Goal: Information Seeking & Learning: Learn about a topic

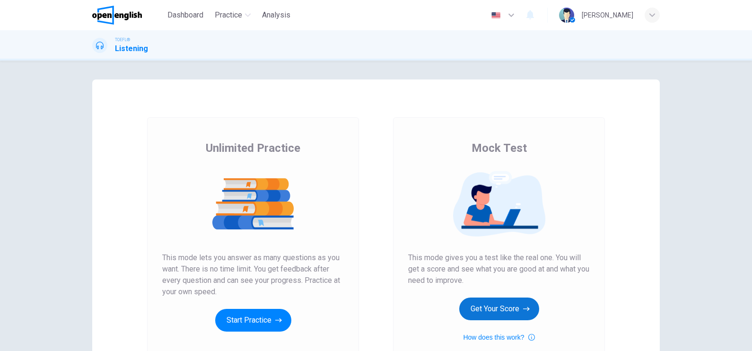
click at [513, 301] on button "Get Your Score" at bounding box center [499, 308] width 80 height 23
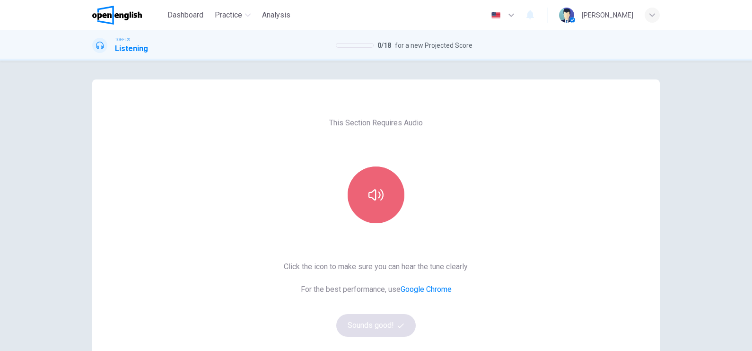
click at [389, 189] on button "button" at bounding box center [375, 194] width 57 height 57
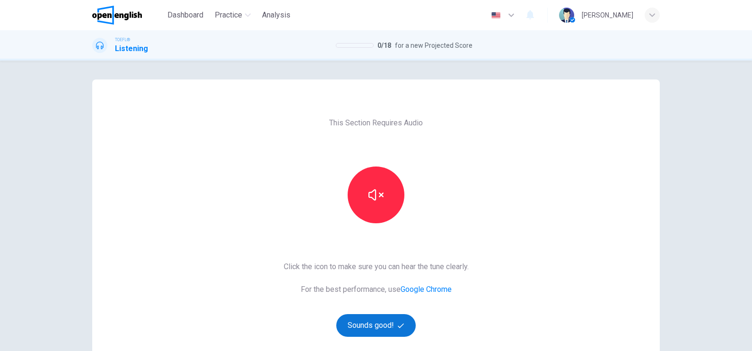
click at [381, 325] on button "Sounds good!" at bounding box center [375, 325] width 79 height 23
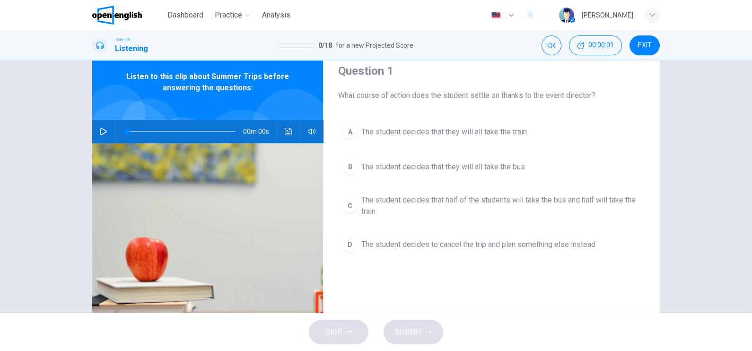
scroll to position [59, 0]
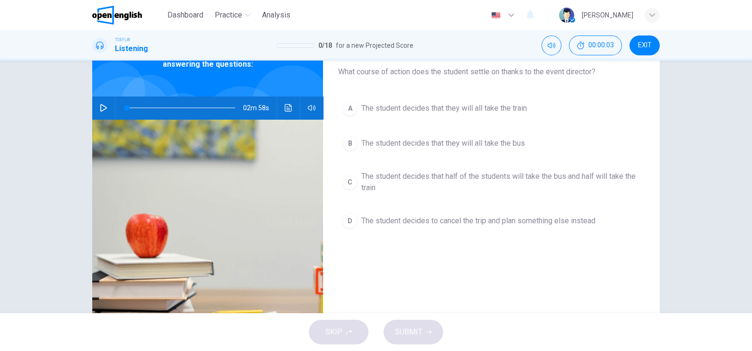
click at [100, 105] on icon "button" at bounding box center [104, 108] width 8 height 8
type input "*"
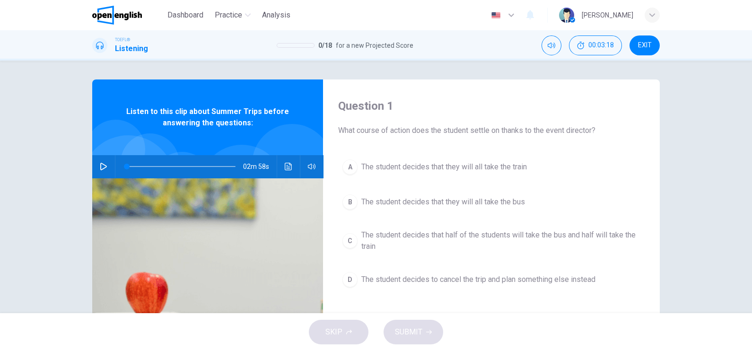
drag, startPoint x: 600, startPoint y: 132, endPoint x: 304, endPoint y: 126, distance: 295.5
click at [291, 127] on div "Question 1 What course of action does the student settle on thanks to the event…" at bounding box center [375, 243] width 567 height 329
drag, startPoint x: 331, startPoint y: 128, endPoint x: 576, endPoint y: 130, distance: 245.4
click at [576, 130] on div "Question 1 What course of action does the student settle on thanks to the event…" at bounding box center [491, 243] width 337 height 329
click at [101, 165] on icon "button" at bounding box center [104, 167] width 8 height 8
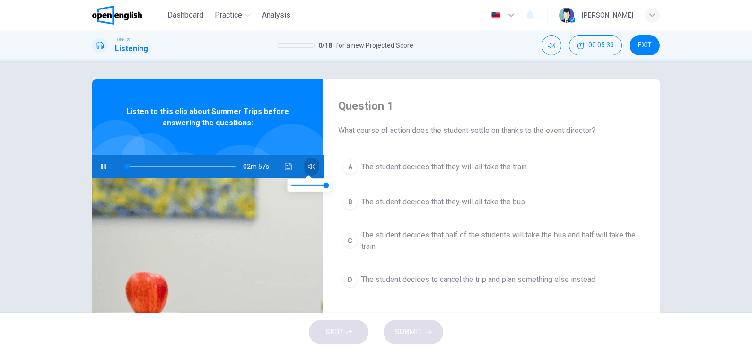
click at [308, 167] on icon "button" at bounding box center [312, 167] width 8 height 6
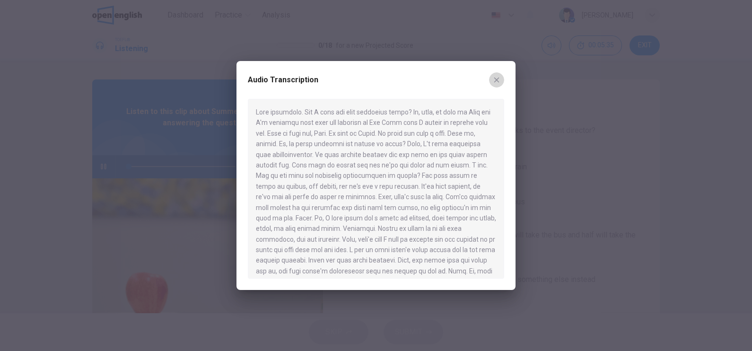
click at [500, 84] on button "button" at bounding box center [496, 79] width 15 height 15
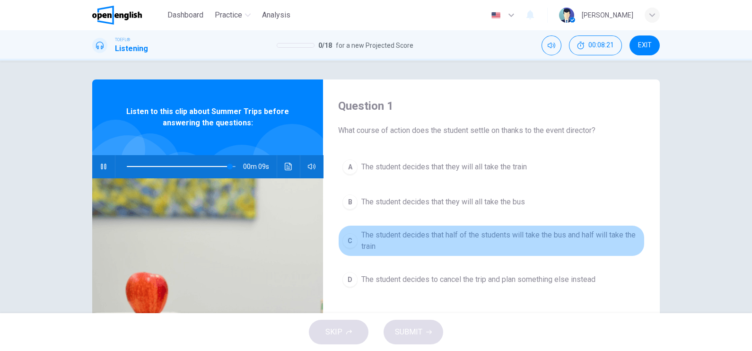
click at [435, 231] on span "The student decides that half of the students will take the bus and half will t…" at bounding box center [500, 240] width 279 height 23
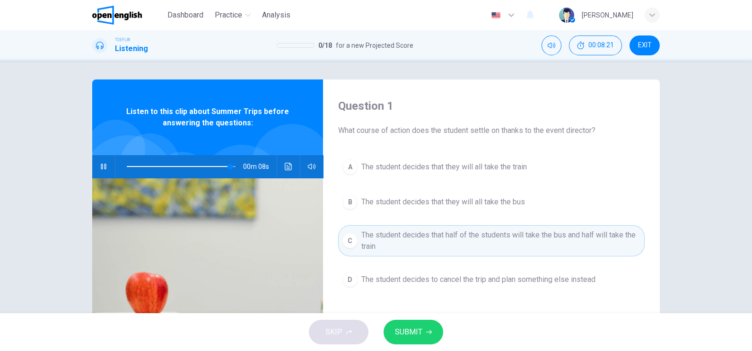
click at [410, 334] on span "SUBMIT" at bounding box center [408, 331] width 27 height 13
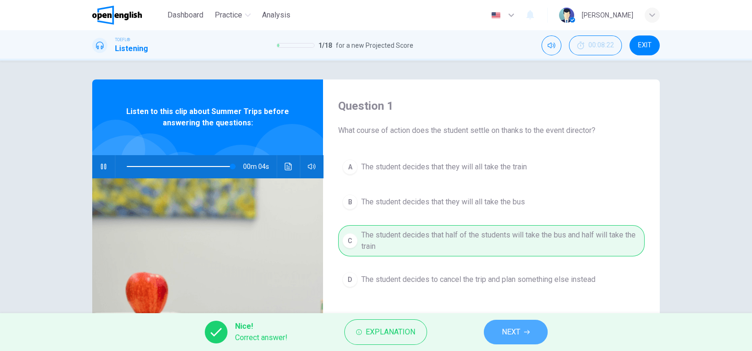
click at [502, 331] on span "NEXT" at bounding box center [511, 331] width 18 height 13
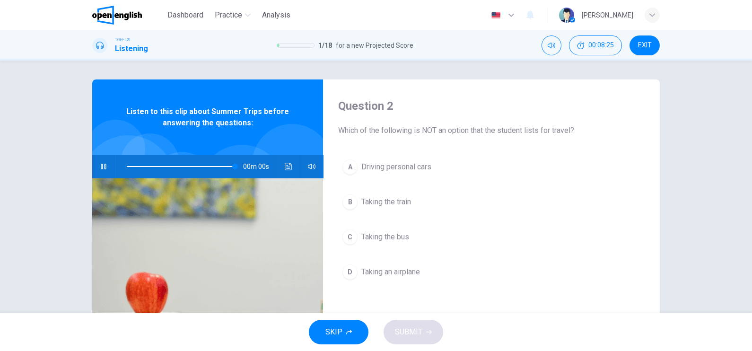
type input "*"
click at [383, 268] on span "Taking an airplane" at bounding box center [390, 271] width 59 height 11
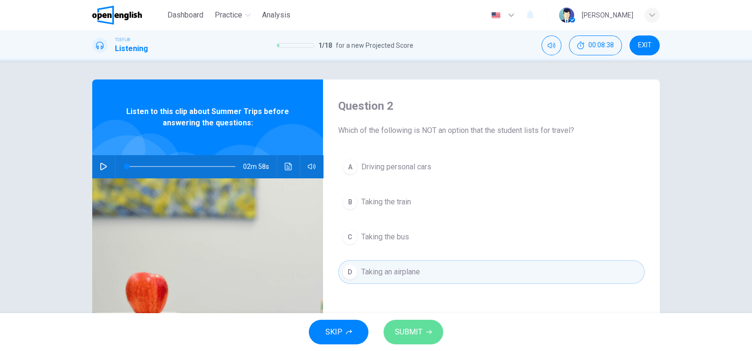
click at [409, 339] on button "SUBMIT" at bounding box center [413, 332] width 60 height 25
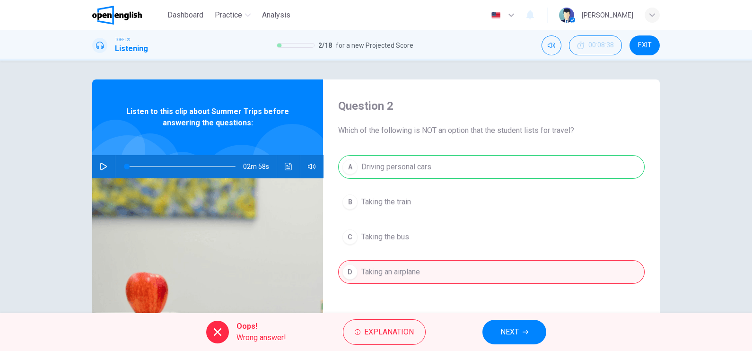
click at [410, 171] on div "A Driving personal cars B Taking the train C Taking the bus D Taking an airplane" at bounding box center [491, 228] width 306 height 147
click at [506, 336] on span "NEXT" at bounding box center [509, 331] width 18 height 13
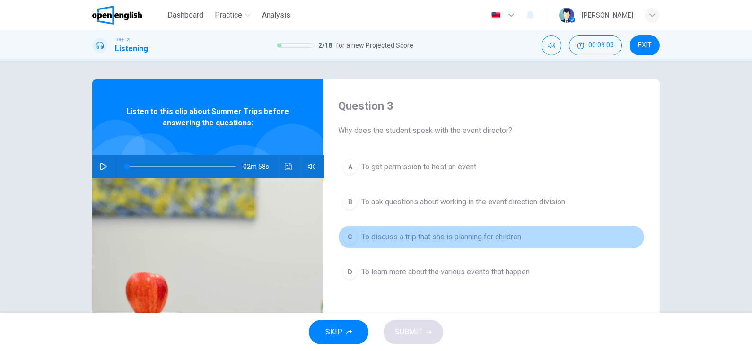
click at [464, 231] on span "To discuss a trip that she is planning for children" at bounding box center [441, 236] width 160 height 11
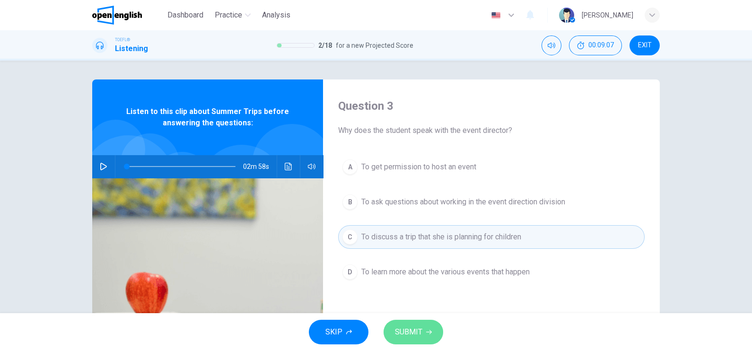
click at [426, 330] on icon "button" at bounding box center [429, 332] width 6 height 6
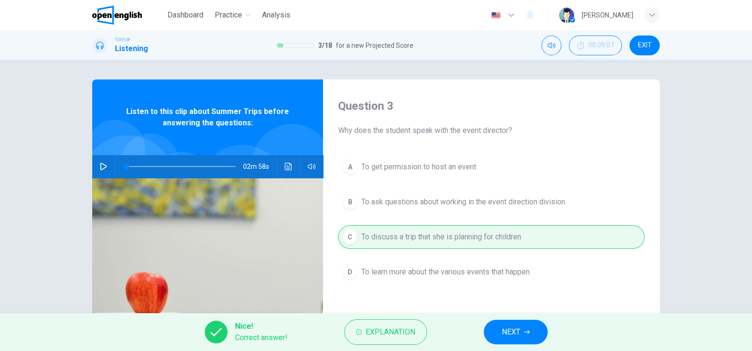
click at [550, 337] on div "Nice! Correct answer! Explanation NEXT" at bounding box center [376, 332] width 752 height 38
click at [528, 332] on icon "button" at bounding box center [527, 332] width 6 height 4
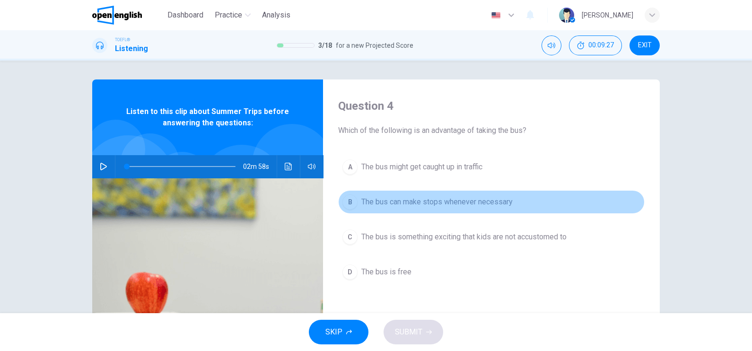
click at [489, 203] on span "The bus can make stops whenever necessary" at bounding box center [436, 201] width 151 height 11
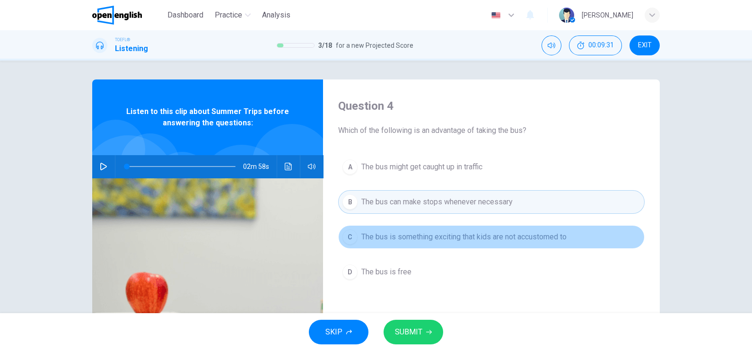
click at [489, 236] on span "The bus is something exciting that kids are not accustomed to" at bounding box center [463, 236] width 205 height 11
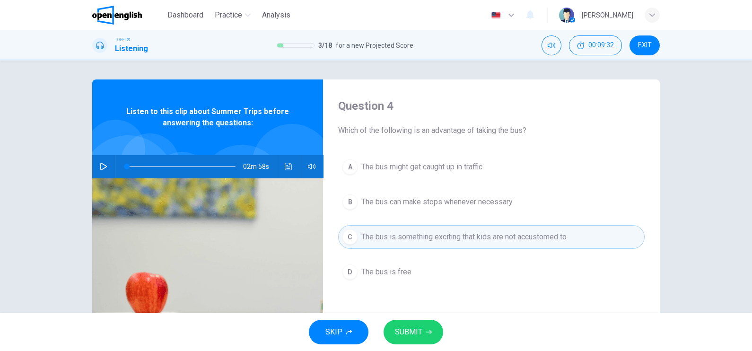
click at [492, 208] on button "B The bus can make stops whenever necessary" at bounding box center [491, 202] width 306 height 24
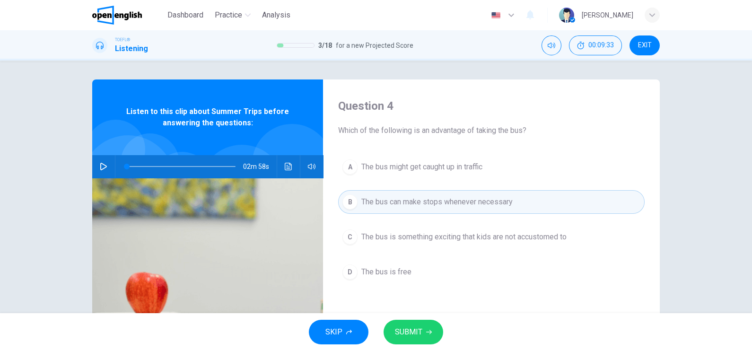
drag, startPoint x: 425, startPoint y: 331, endPoint x: 422, endPoint y: 325, distance: 6.6
click at [426, 331] on icon "button" at bounding box center [429, 332] width 6 height 6
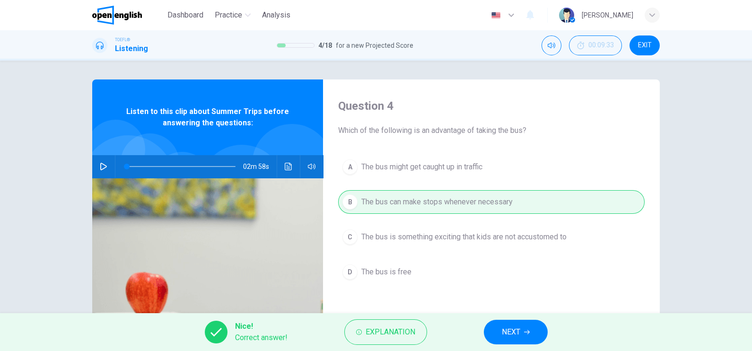
click at [519, 328] on span "NEXT" at bounding box center [511, 331] width 18 height 13
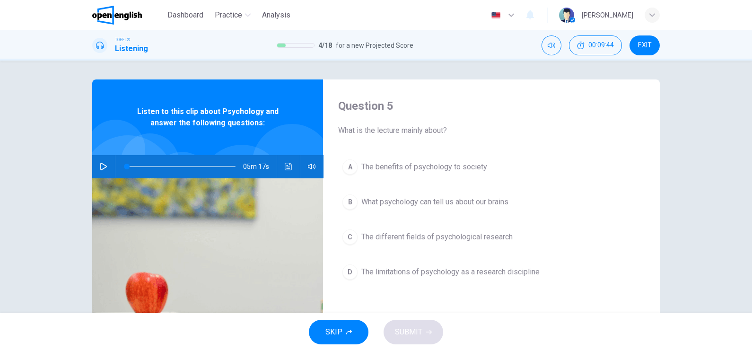
click at [100, 166] on icon "button" at bounding box center [104, 167] width 8 height 8
click at [102, 169] on icon "button" at bounding box center [103, 167] width 5 height 6
click at [100, 171] on button "button" at bounding box center [103, 166] width 15 height 23
click at [100, 169] on icon "button" at bounding box center [104, 167] width 8 height 8
click at [98, 171] on button "button" at bounding box center [103, 166] width 15 height 23
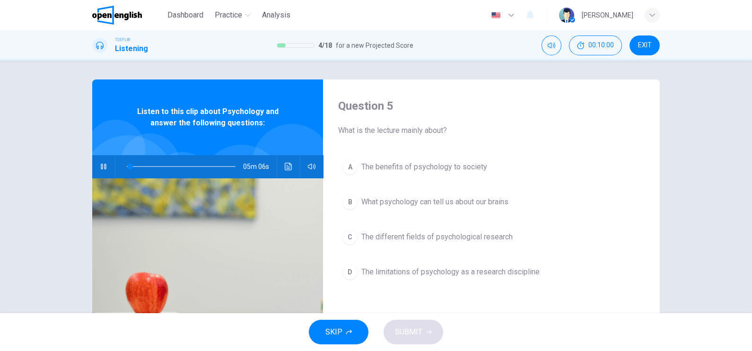
click at [98, 171] on button "button" at bounding box center [103, 166] width 15 height 23
click at [101, 168] on icon "button" at bounding box center [103, 167] width 7 height 8
click at [101, 168] on icon "button" at bounding box center [104, 167] width 8 height 8
drag, startPoint x: 118, startPoint y: 168, endPoint x: 107, endPoint y: 166, distance: 11.4
click at [107, 166] on div "05m 17s" at bounding box center [207, 166] width 231 height 23
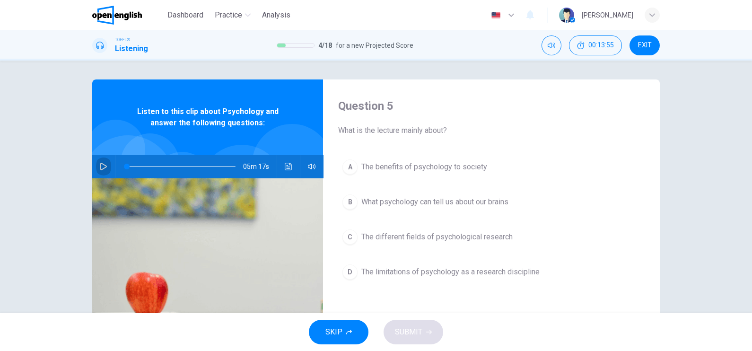
click at [100, 165] on icon "button" at bounding box center [104, 167] width 8 height 8
click at [103, 161] on button "button" at bounding box center [103, 166] width 15 height 23
type input "*"
